Goal: Find specific page/section: Find specific page/section

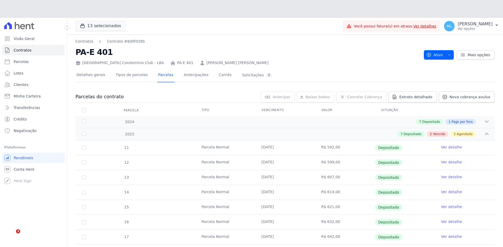
click at [26, 86] on span "Clientes" at bounding box center [21, 84] width 15 height 5
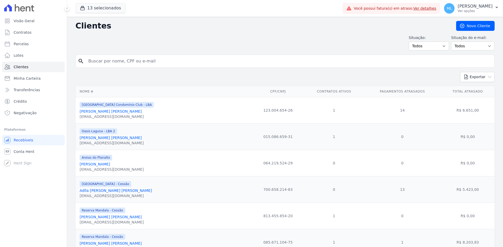
click at [153, 63] on input "search" at bounding box center [288, 61] width 407 height 10
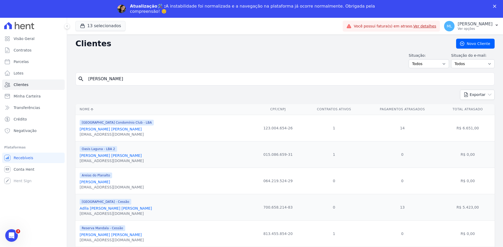
type input "[PERSON_NAME]"
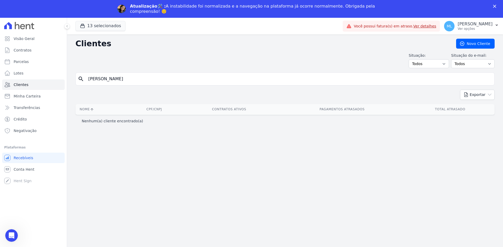
click at [159, 78] on input "[PERSON_NAME]" at bounding box center [288, 79] width 407 height 10
type input "[PERSON_NAME]"
click at [159, 79] on input "[PERSON_NAME]" at bounding box center [288, 79] width 407 height 10
type input "alexsandro"
click at [159, 79] on input "alexsandro" at bounding box center [288, 79] width 407 height 10
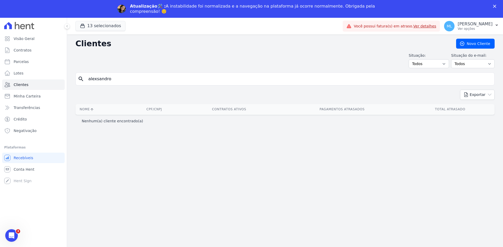
type input "alexsandro"
drag, startPoint x: 131, startPoint y: 80, endPoint x: 22, endPoint y: 83, distance: 109.5
click at [22, 83] on div "Visão Geral Contratos [GEOGRAPHIC_DATA] Lotes Clientes Minha Carteira Transferê…" at bounding box center [251, 141] width 503 height 247
type input "[PERSON_NAME]"
click at [115, 29] on button "13 selecionados" at bounding box center [100, 26] width 50 height 10
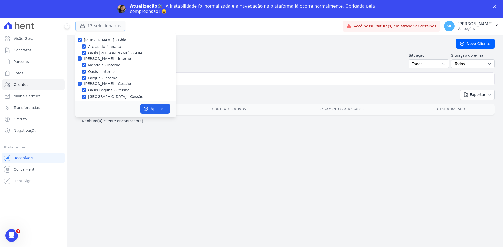
click at [115, 29] on button "13 selecionados" at bounding box center [100, 26] width 50 height 10
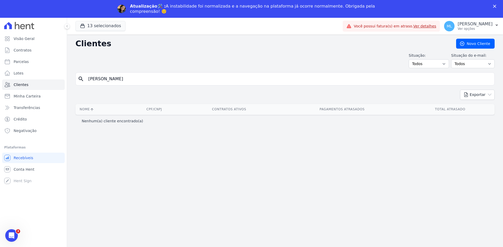
drag, startPoint x: 137, startPoint y: 76, endPoint x: 61, endPoint y: 79, distance: 76.0
click at [61, 79] on div "Visão Geral Contratos [GEOGRAPHIC_DATA] Lotes Clientes Minha Carteira Transferê…" at bounding box center [251, 141] width 503 height 247
type input "andressa"
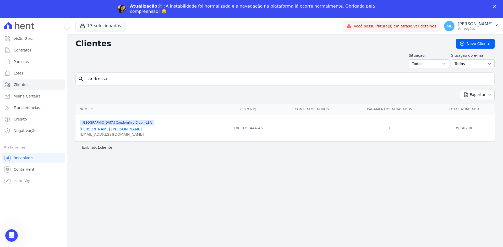
click at [137, 130] on link "[PERSON_NAME] [PERSON_NAME]" at bounding box center [111, 129] width 62 height 4
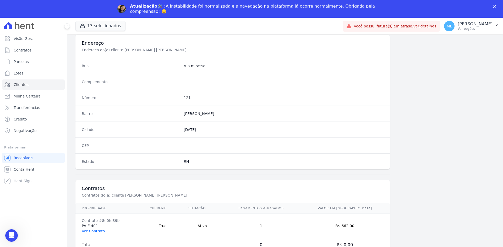
click at [96, 230] on link "Ver Contrato" at bounding box center [93, 231] width 23 height 4
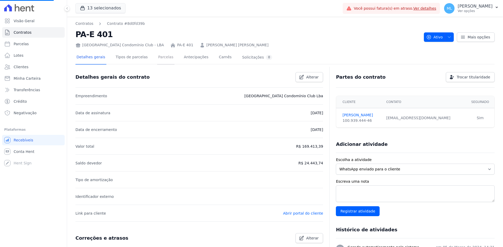
click at [161, 57] on link "Parcelas" at bounding box center [165, 58] width 17 height 14
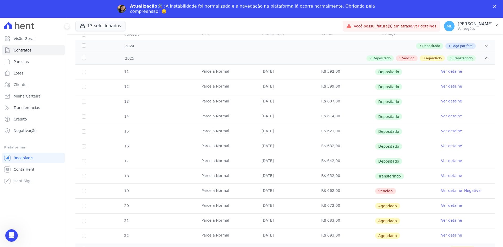
scroll to position [107, 0]
